Goal: Transaction & Acquisition: Purchase product/service

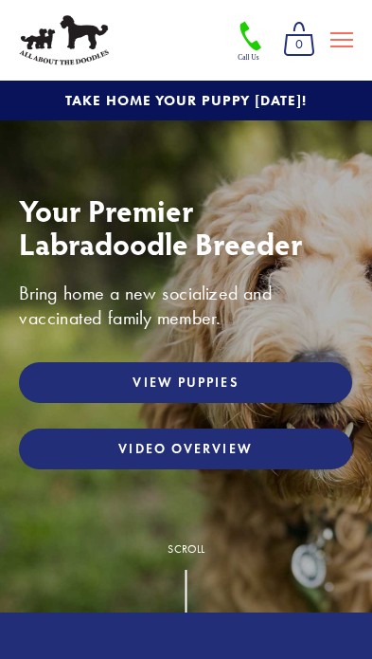
click at [253, 387] on link "View Puppies" at bounding box center [186, 382] width 334 height 41
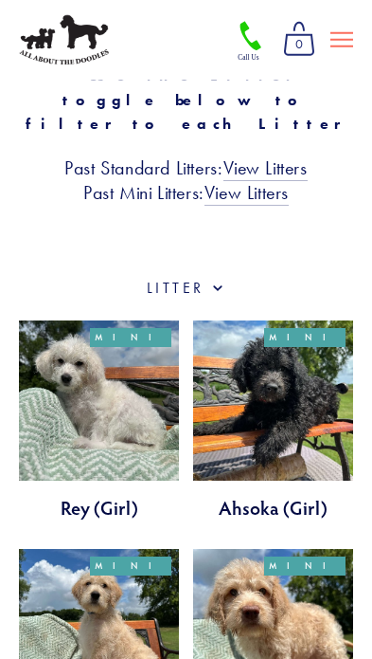
scroll to position [548, 0]
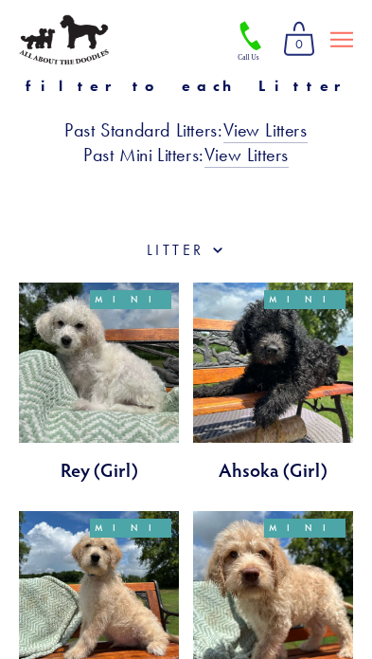
click at [205, 240] on label "Category" at bounding box center [186, 250] width 335 height 21
checkbox input "true"
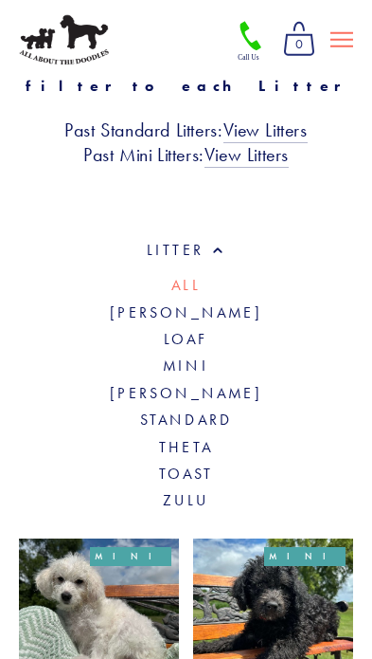
click at [216, 303] on link "Goldie" at bounding box center [186, 312] width 153 height 18
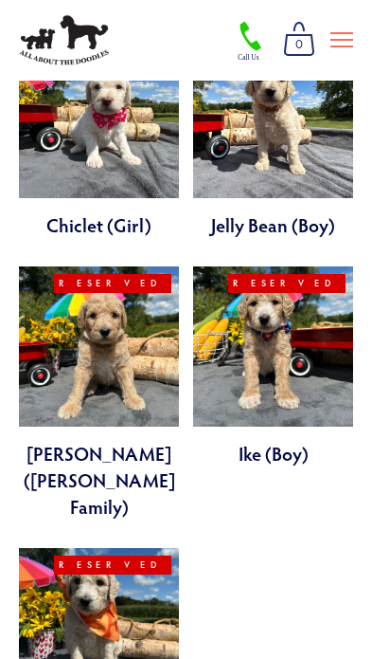
scroll to position [473, 0]
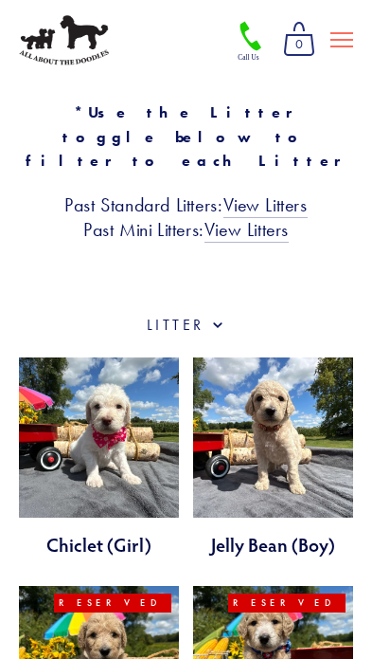
click at [316, 374] on link at bounding box center [273, 457] width 160 height 200
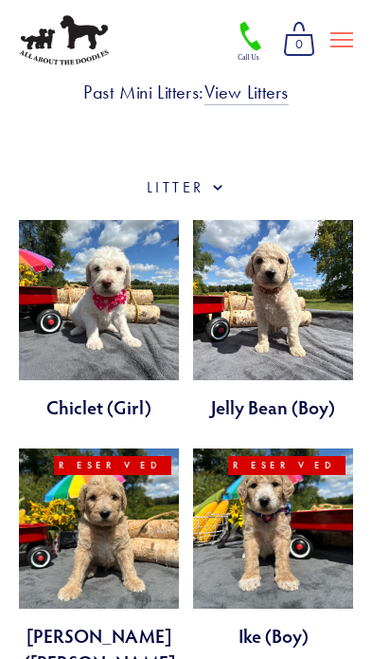
scroll to position [589, 0]
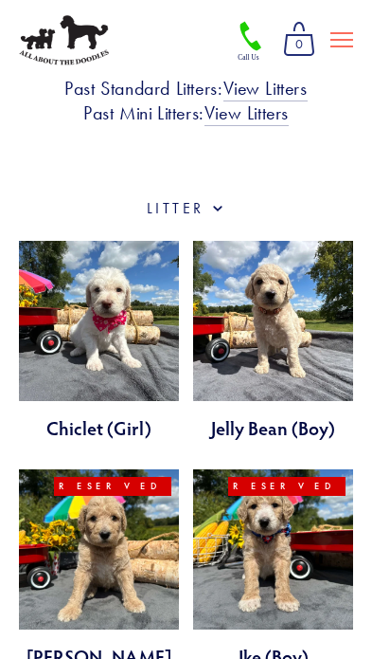
click at [147, 300] on link at bounding box center [99, 341] width 160 height 200
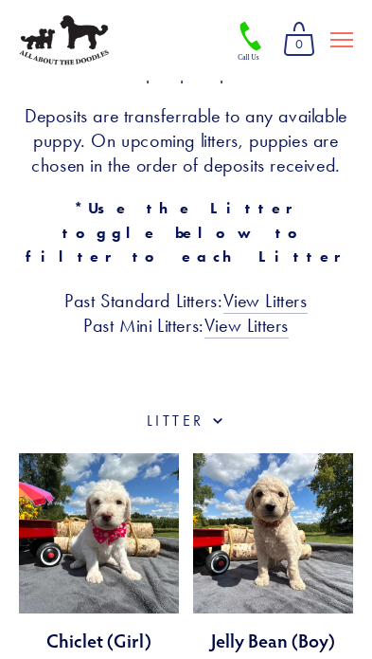
scroll to position [373, 0]
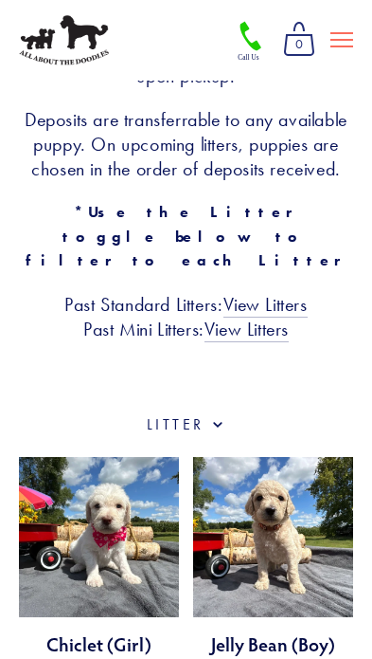
click at [208, 414] on label "Category" at bounding box center [186, 424] width 335 height 21
checkbox input "true"
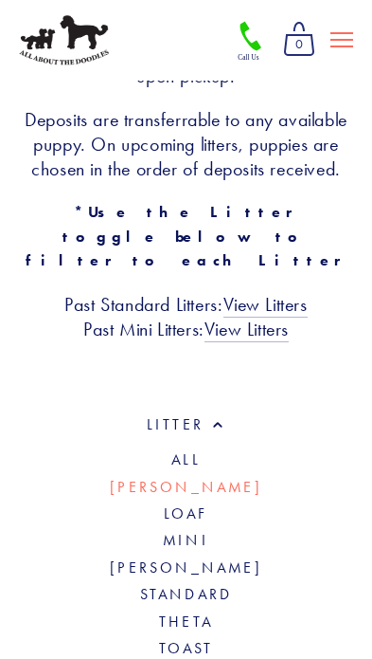
click at [206, 612] on link "Theta" at bounding box center [186, 621] width 54 height 18
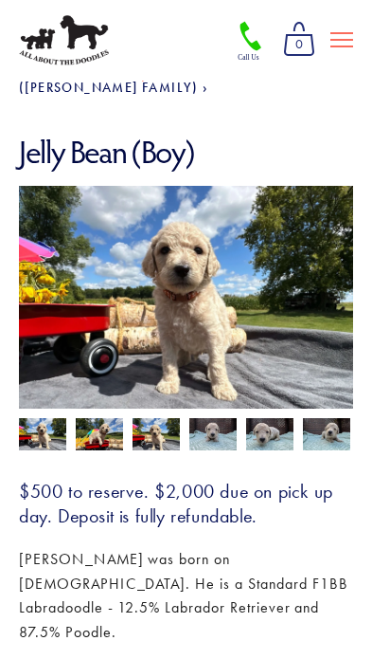
scroll to position [134, 0]
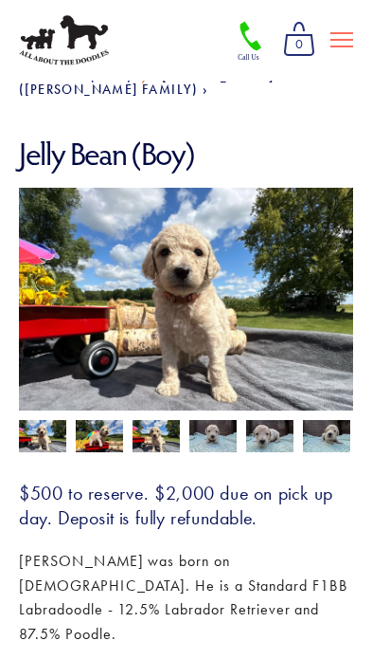
click at [269, 426] on img at bounding box center [269, 438] width 47 height 36
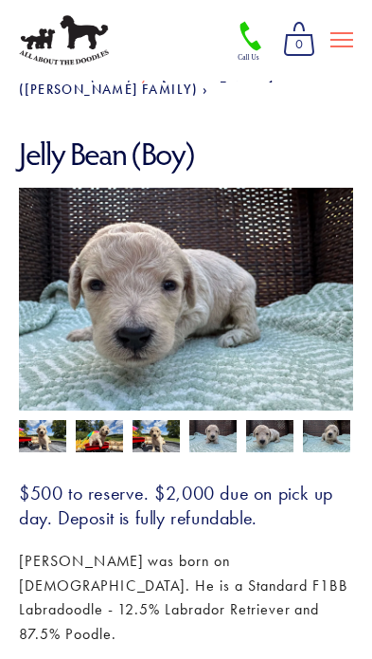
click at [320, 424] on img at bounding box center [326, 438] width 47 height 36
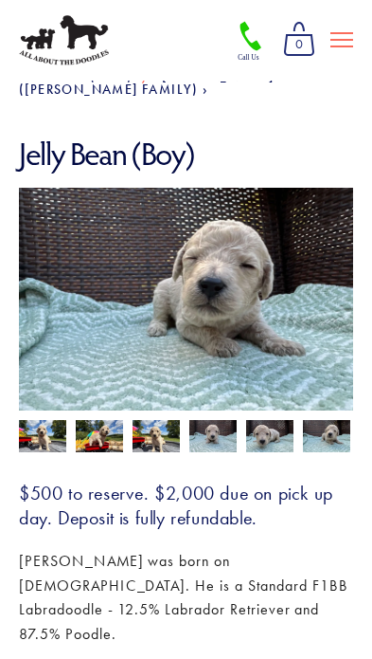
click at [156, 427] on img at bounding box center [156, 438] width 47 height 36
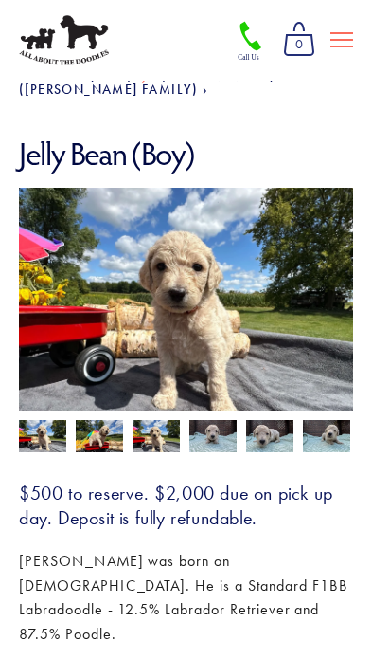
click at [104, 426] on img at bounding box center [99, 438] width 47 height 36
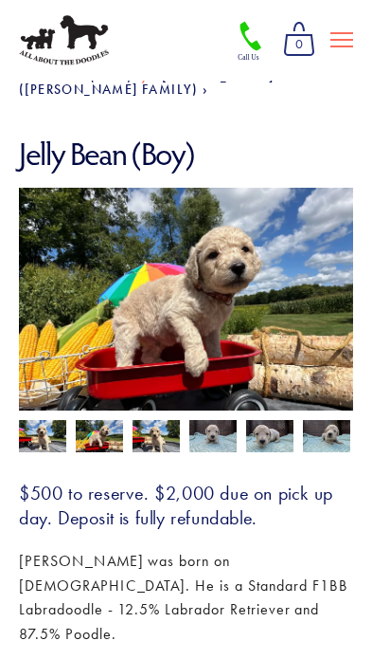
click at [45, 420] on img at bounding box center [42, 438] width 47 height 36
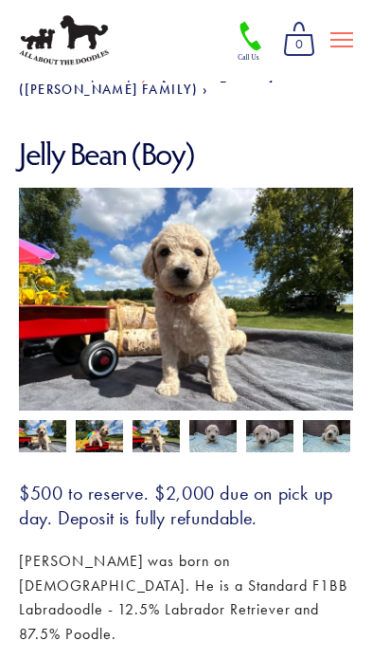
click at [117, 425] on img at bounding box center [99, 438] width 47 height 36
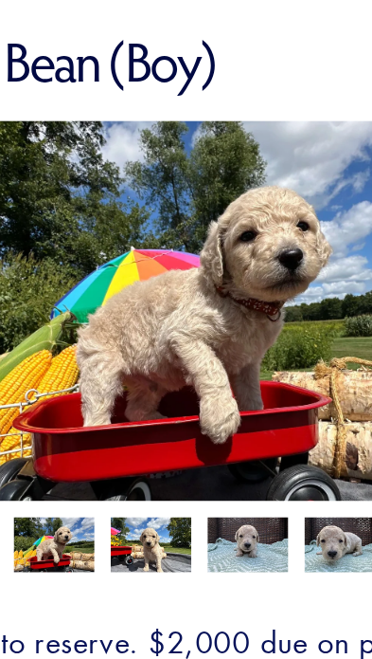
scroll to position [74, 0]
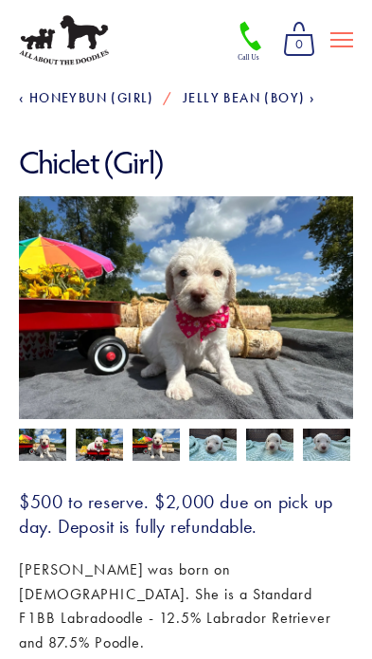
scroll to position [40, 0]
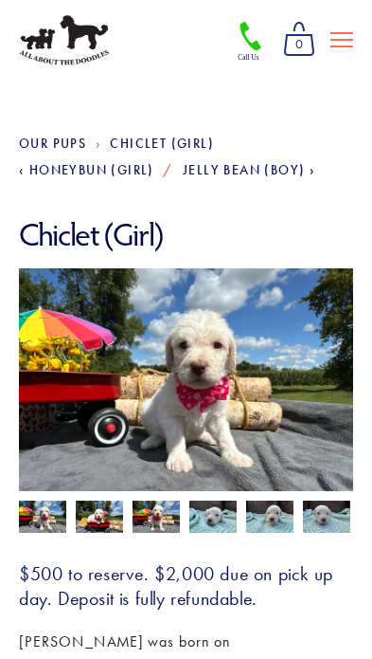
click at [93, 511] on img at bounding box center [99, 518] width 47 height 36
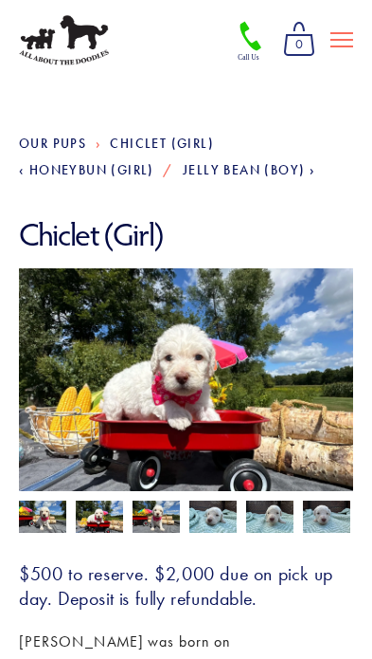
click at [154, 515] on img at bounding box center [156, 518] width 47 height 36
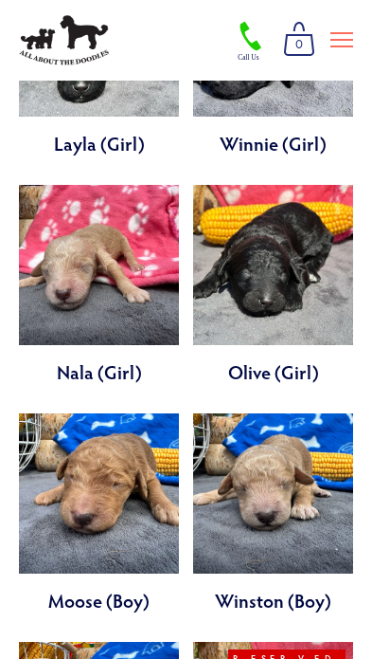
scroll to position [879, 0]
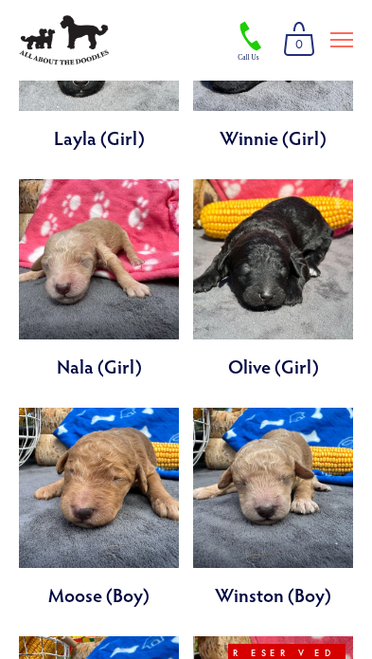
click at [52, 478] on link at bounding box center [99, 508] width 160 height 200
